Goal: Task Accomplishment & Management: Use online tool/utility

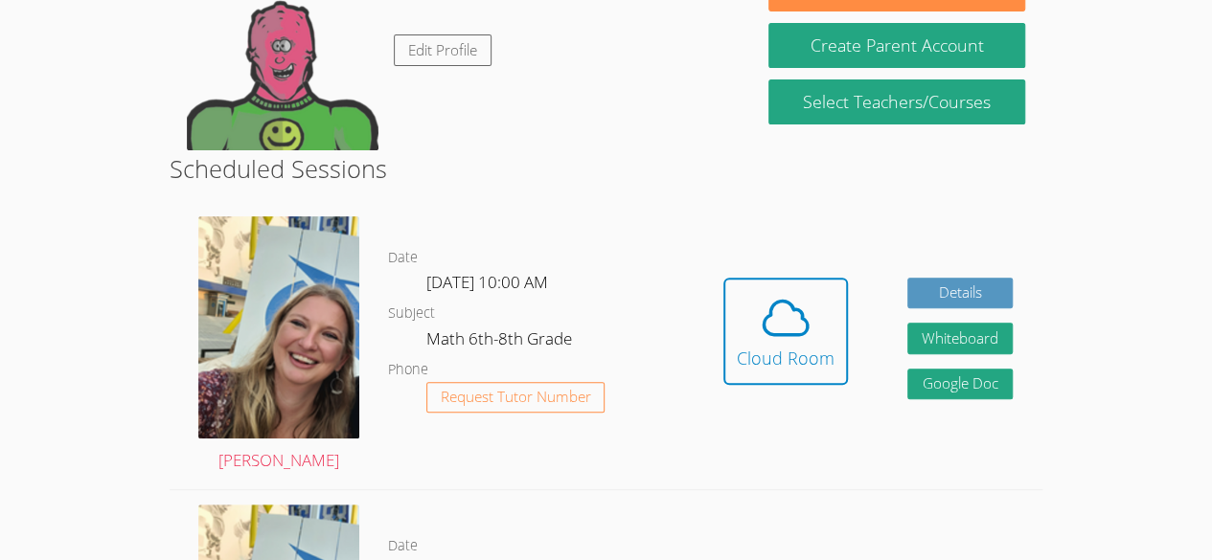
scroll to position [251, 0]
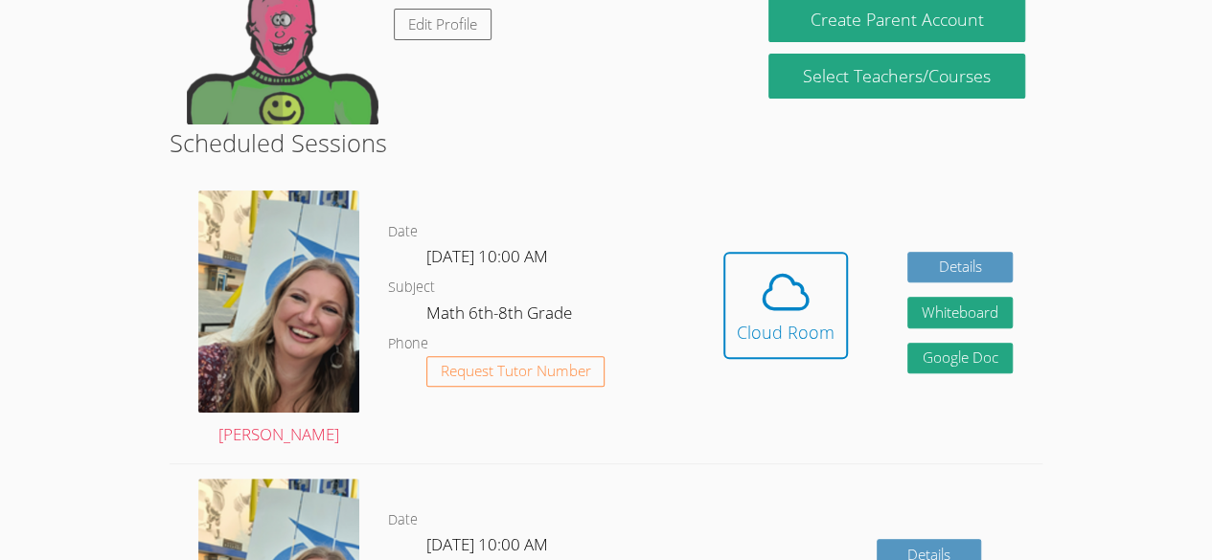
click at [638, 390] on dl "Date [DATE] 10:00 AM Subject Math 6th-8th Grade Phone Request Tutor Number" at bounding box center [541, 319] width 306 height 199
click at [786, 308] on icon at bounding box center [785, 292] width 44 height 34
click at [800, 321] on div "Cloud Room" at bounding box center [786, 332] width 98 height 27
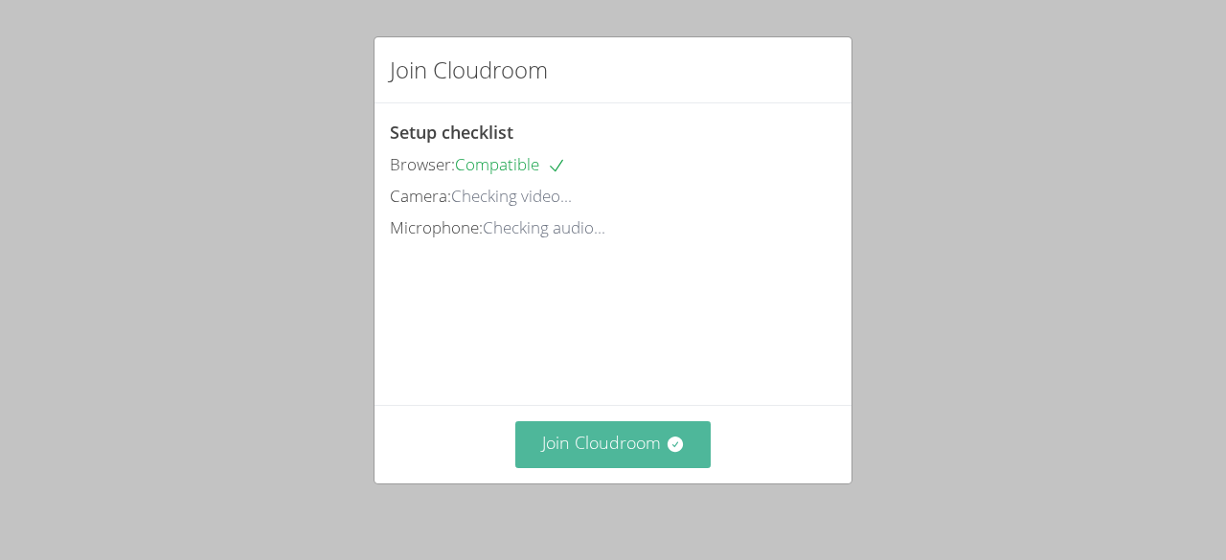
click at [615, 455] on button "Join Cloudroom" at bounding box center [613, 444] width 196 height 47
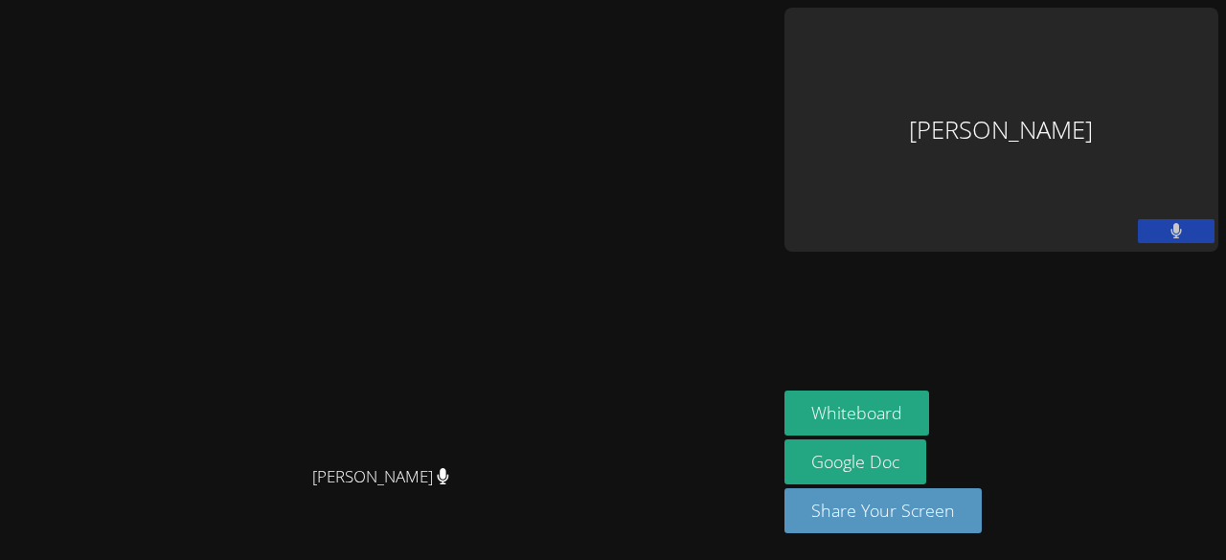
click at [532, 304] on video at bounding box center [387, 242] width 287 height 428
click at [785, 401] on button "Whiteboard" at bounding box center [857, 413] width 145 height 45
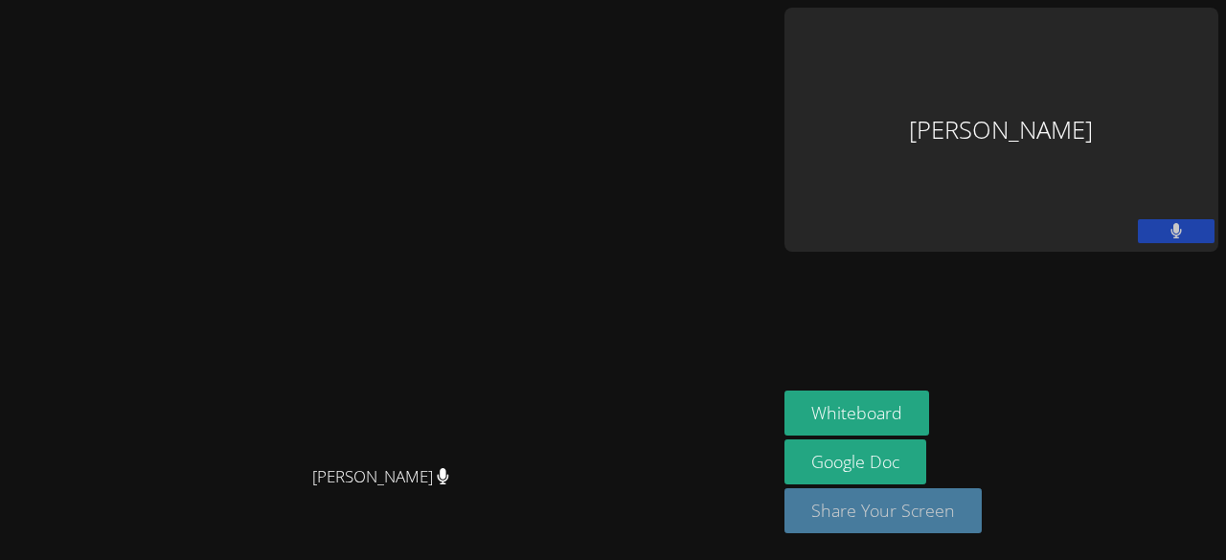
click at [803, 519] on button "Share Your Screen" at bounding box center [883, 511] width 197 height 45
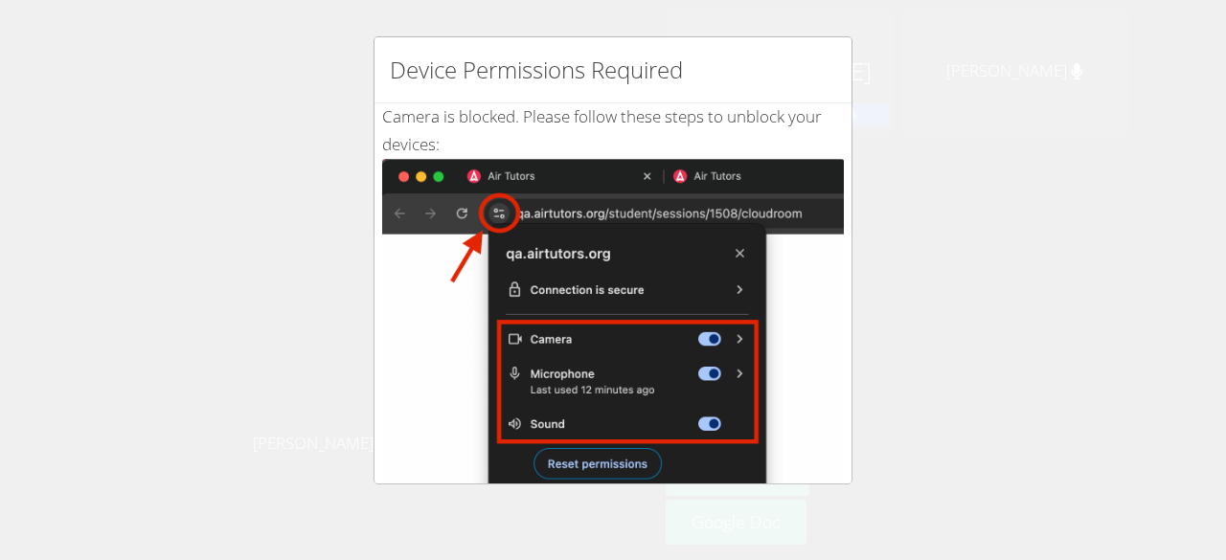
click at [991, 162] on div "Device Permissions Required Camera is blocked . Please follow these steps to un…" at bounding box center [613, 280] width 1226 height 560
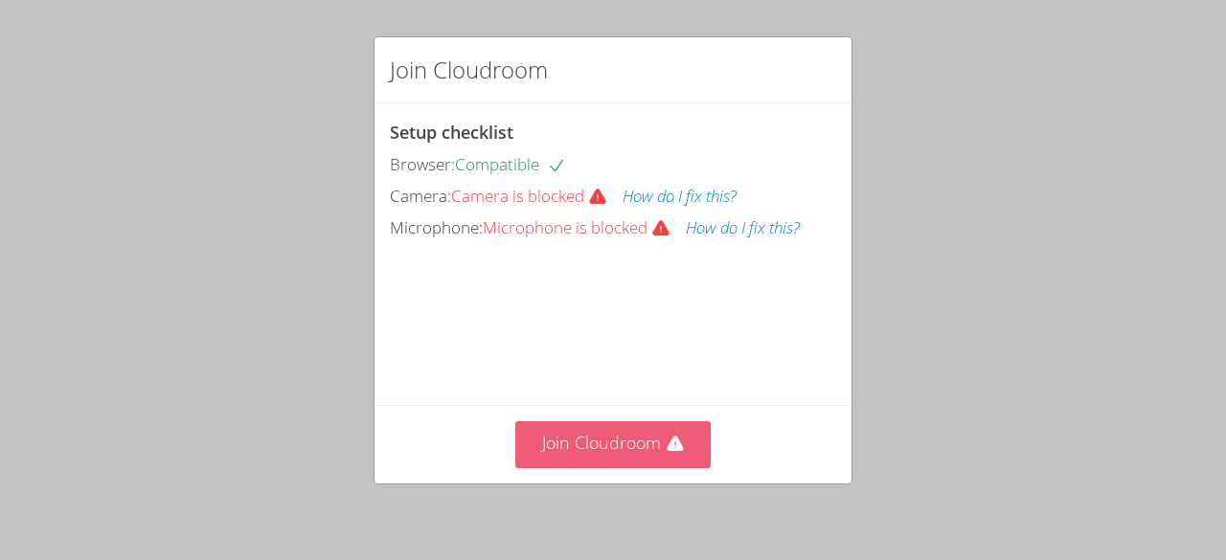
click at [630, 451] on button "Join Cloudroom" at bounding box center [613, 444] width 196 height 47
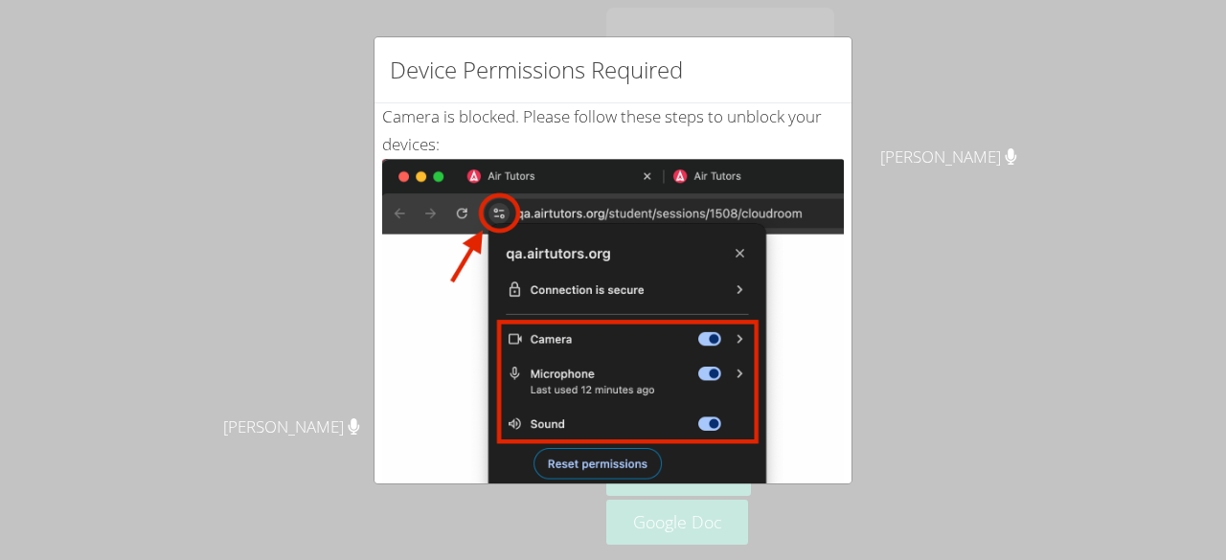
click at [940, 273] on div "Device Permissions Required Camera is blocked . Please follow these steps to un…" at bounding box center [613, 280] width 1226 height 560
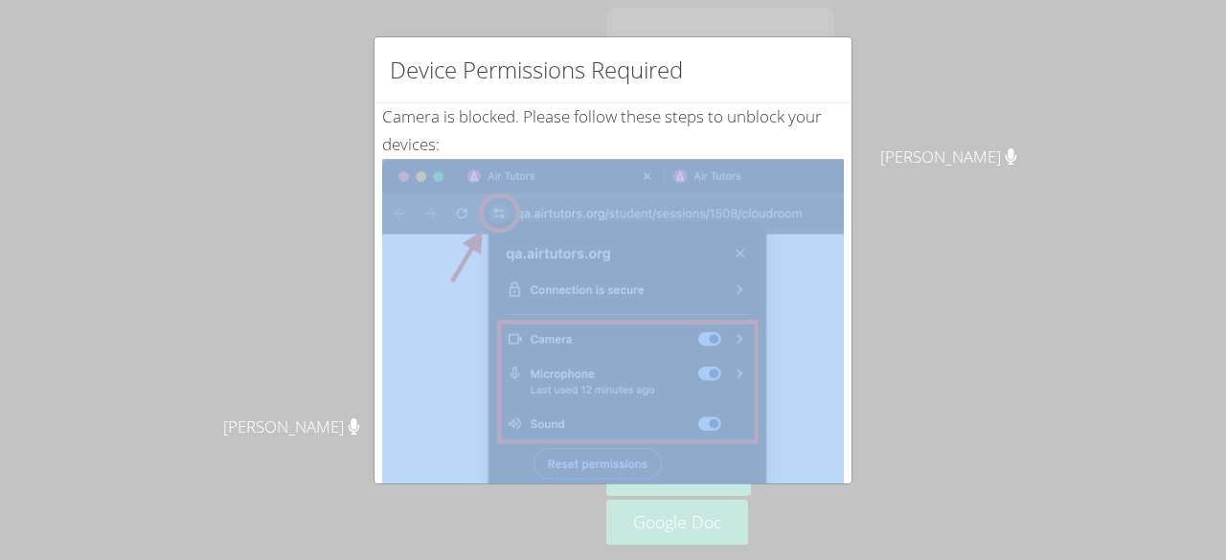
click at [940, 273] on div "Device Permissions Required Camera is blocked . Please follow these steps to un…" at bounding box center [613, 280] width 1226 height 560
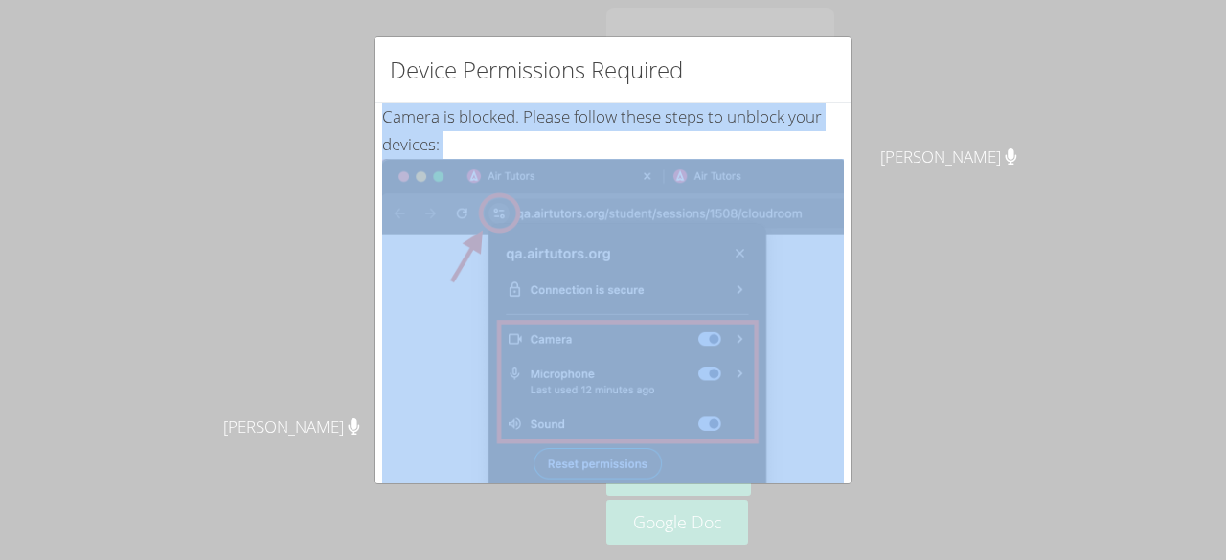
click at [940, 273] on div "Device Permissions Required Camera is blocked . Please follow these steps to un…" at bounding box center [613, 280] width 1226 height 560
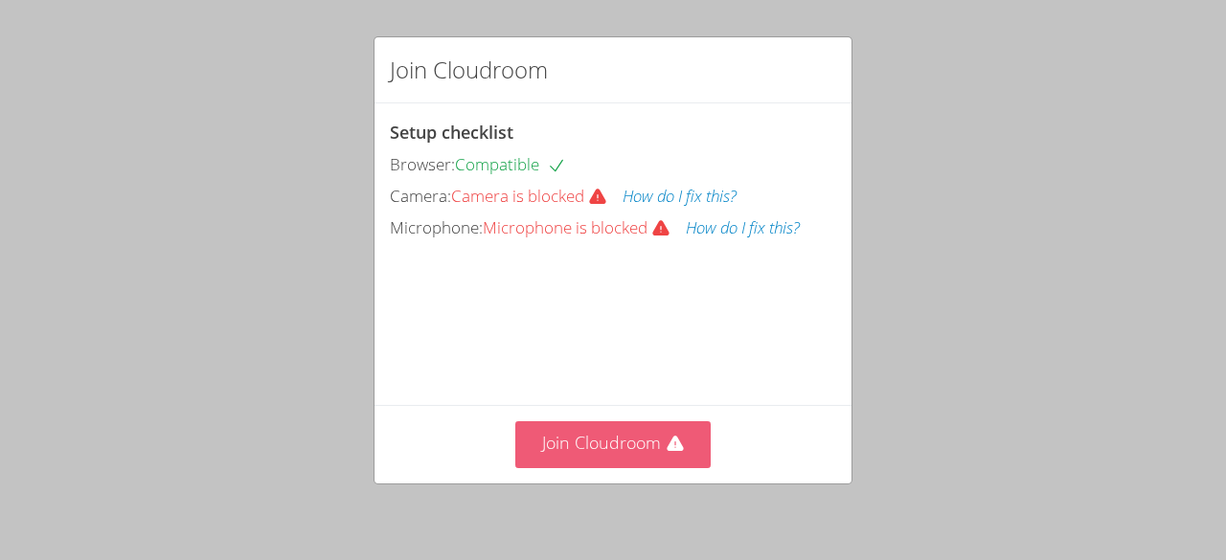
click at [641, 453] on button "Join Cloudroom" at bounding box center [613, 444] width 196 height 47
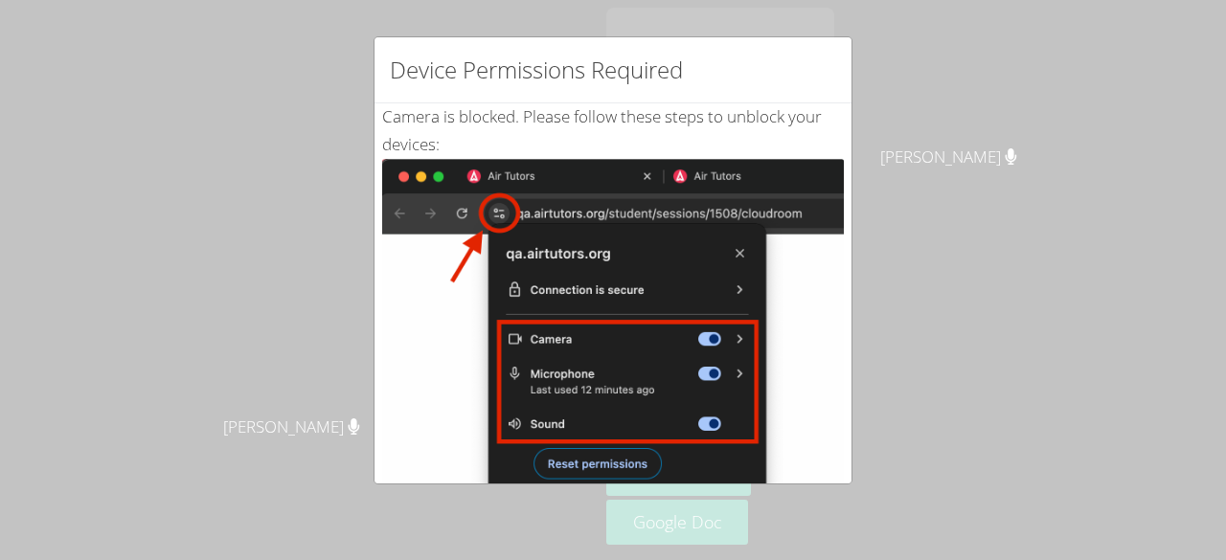
click at [633, 460] on img at bounding box center [613, 375] width 462 height 433
click at [904, 77] on div "Device Permissions Required Camera is blocked . Please follow these steps to un…" at bounding box center [613, 280] width 1226 height 560
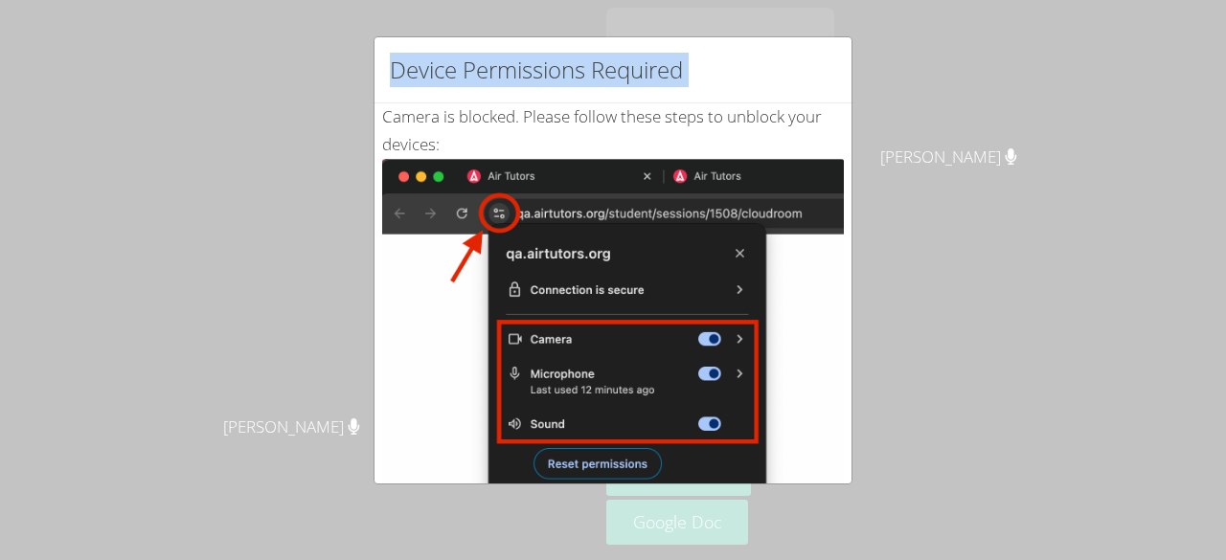
click at [904, 77] on div "Device Permissions Required Camera is blocked . Please follow these steps to un…" at bounding box center [613, 280] width 1226 height 560
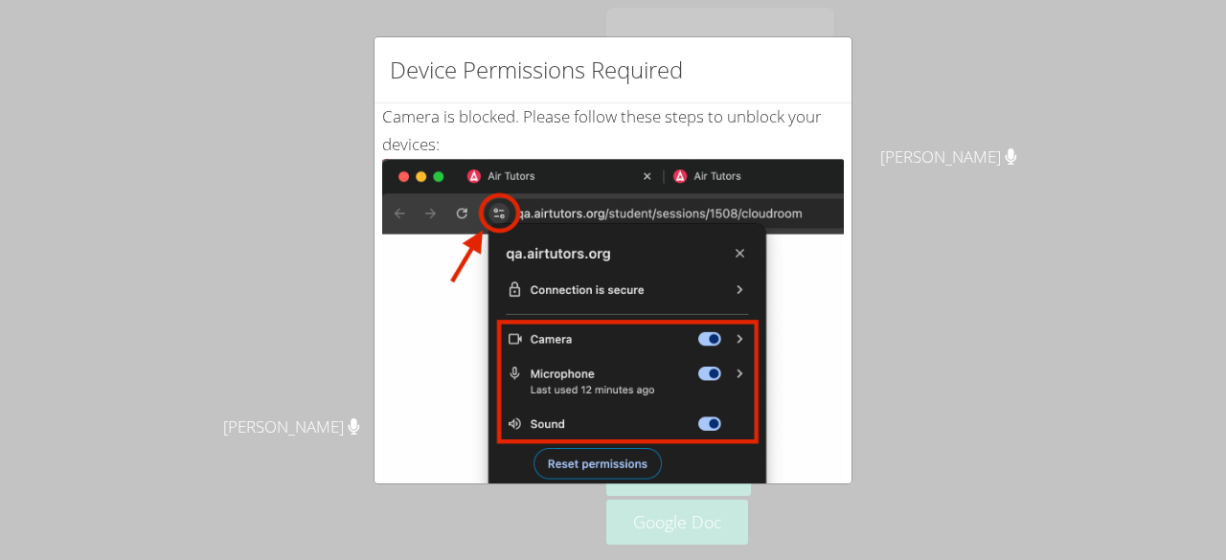
click at [199, 400] on div "Device Permissions Required Camera is blocked . Please follow these steps to un…" at bounding box center [613, 280] width 1226 height 560
click at [523, 454] on div "Device Permissions Required Camera is blocked . Please follow these steps to un…" at bounding box center [613, 280] width 1226 height 560
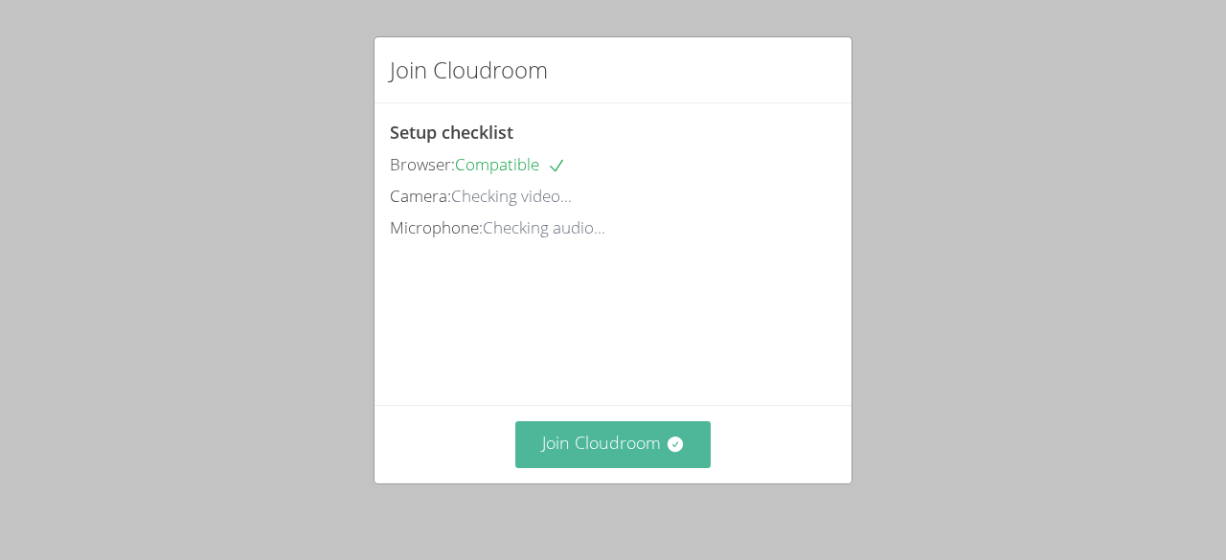
click at [556, 461] on button "Join Cloudroom" at bounding box center [613, 444] width 196 height 47
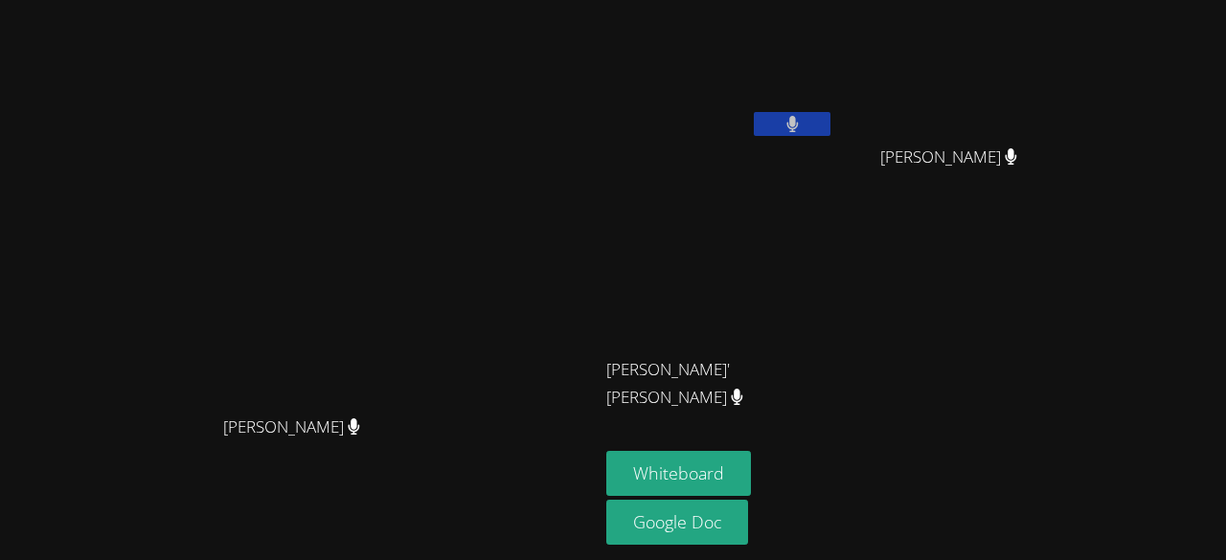
click at [444, 346] on video at bounding box center [299, 242] width 287 height 329
click at [751, 476] on button "Whiteboard" at bounding box center [678, 473] width 145 height 45
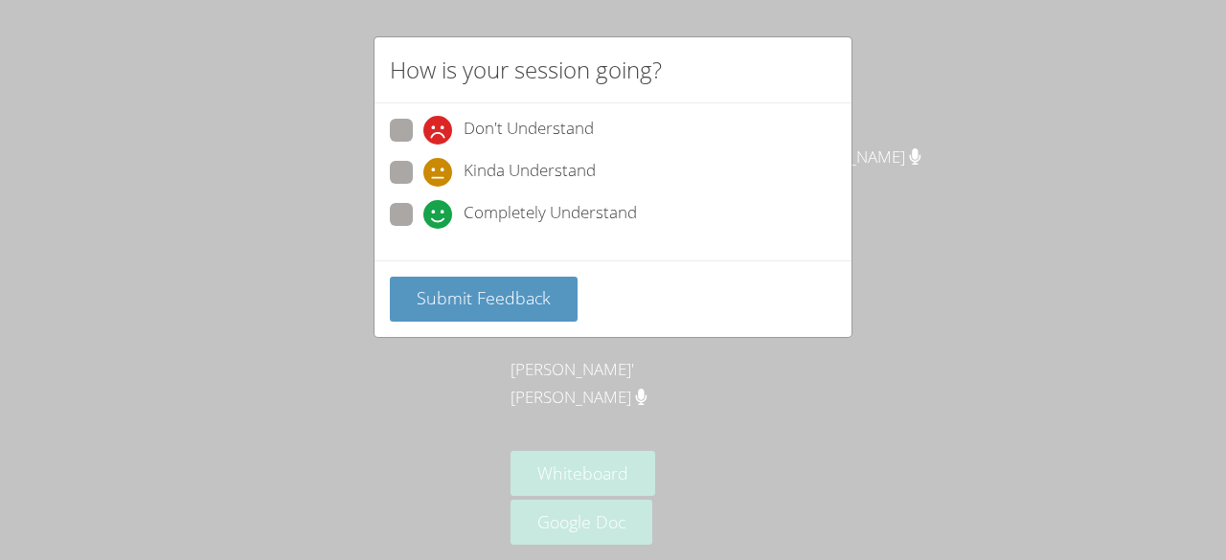
click at [423, 229] on span at bounding box center [423, 229] width 0 height 0
click at [423, 212] on input "Completely Understand" at bounding box center [431, 211] width 16 height 16
radio input "true"
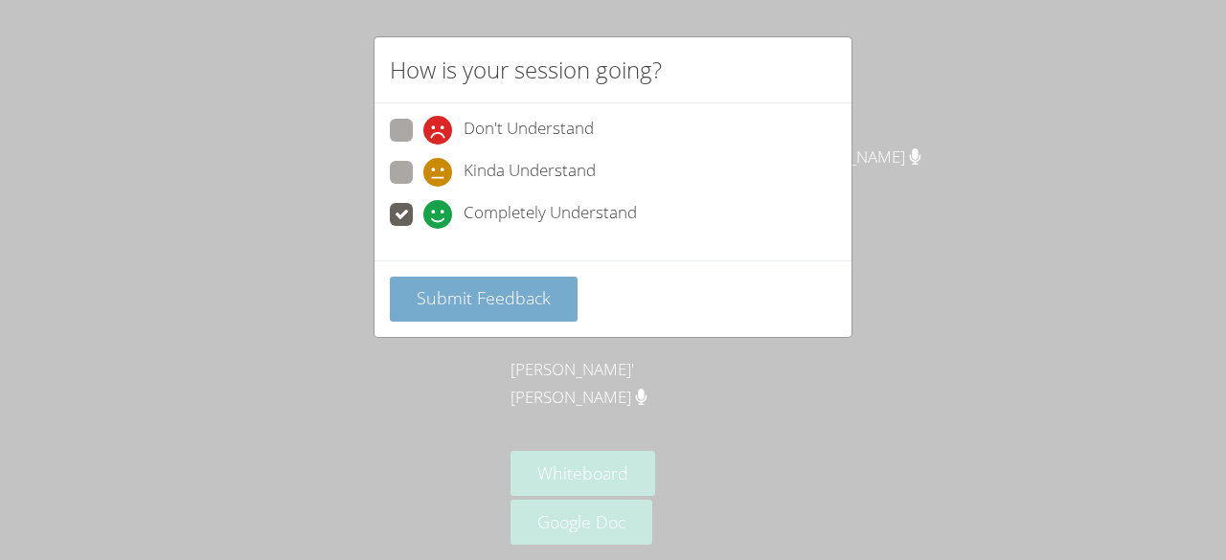
click at [474, 311] on button "Submit Feedback" at bounding box center [484, 299] width 188 height 45
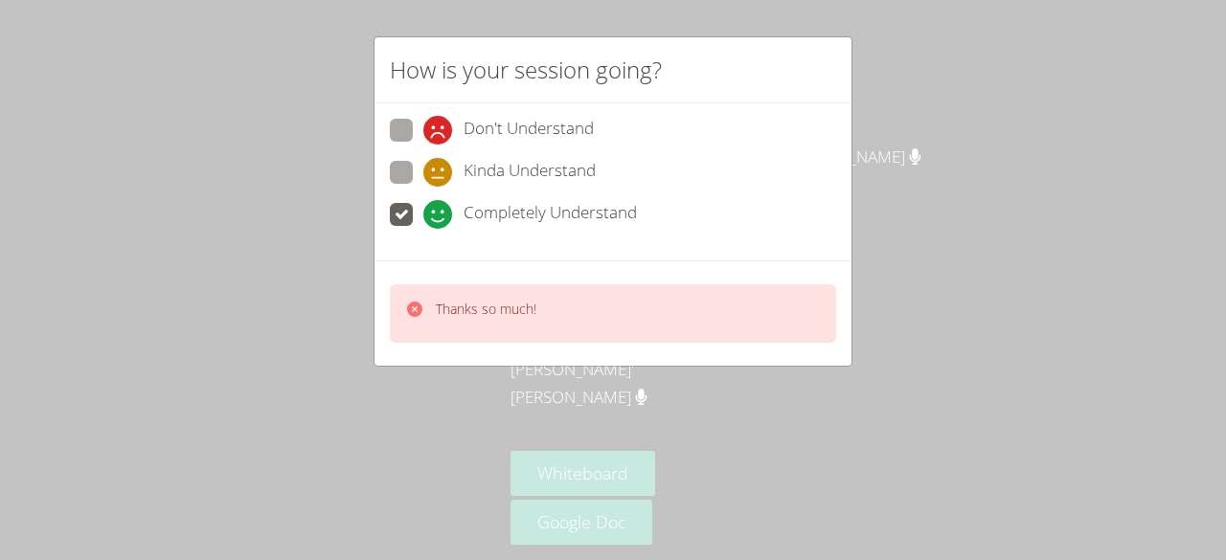
click at [881, 297] on div "How is your session going? Don't Understand Kinda Understand Completely Underst…" at bounding box center [613, 280] width 1226 height 560
